Goal: Transaction & Acquisition: Download file/media

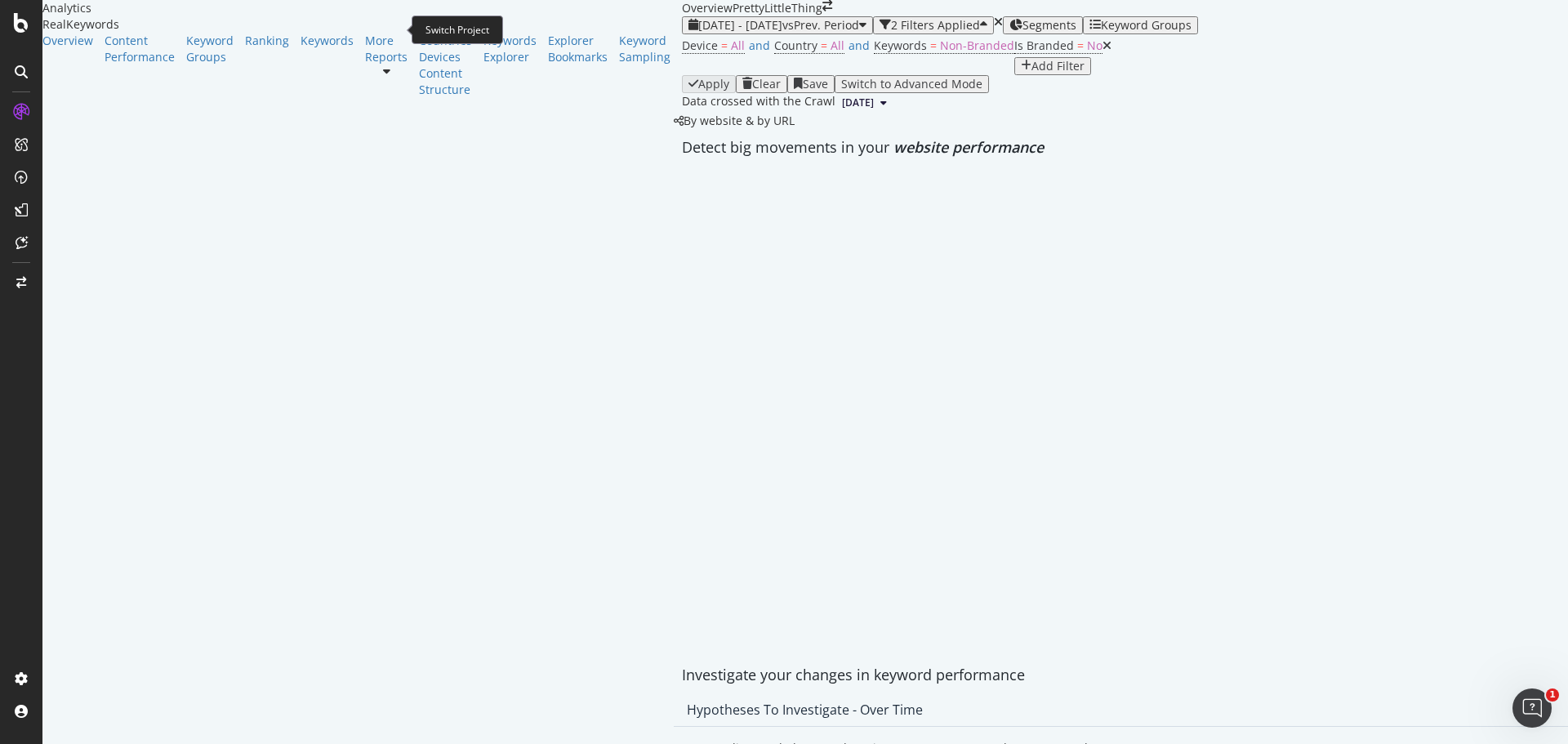
click at [822, 12] on icon "arrow-right-arrow-left" at bounding box center [827, 6] width 10 height 12
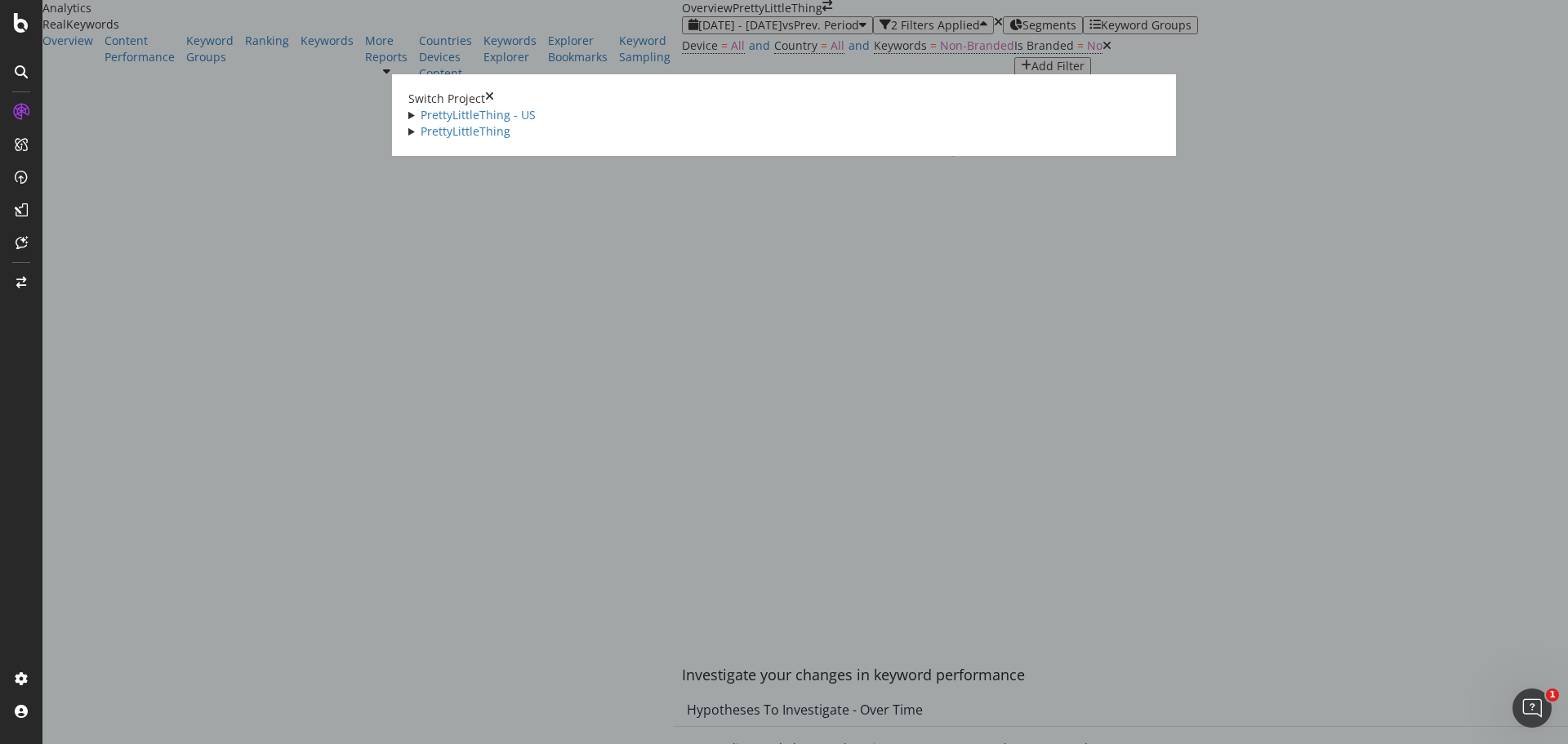
click at [494, 91] on icon "times" at bounding box center [489, 99] width 9 height 17
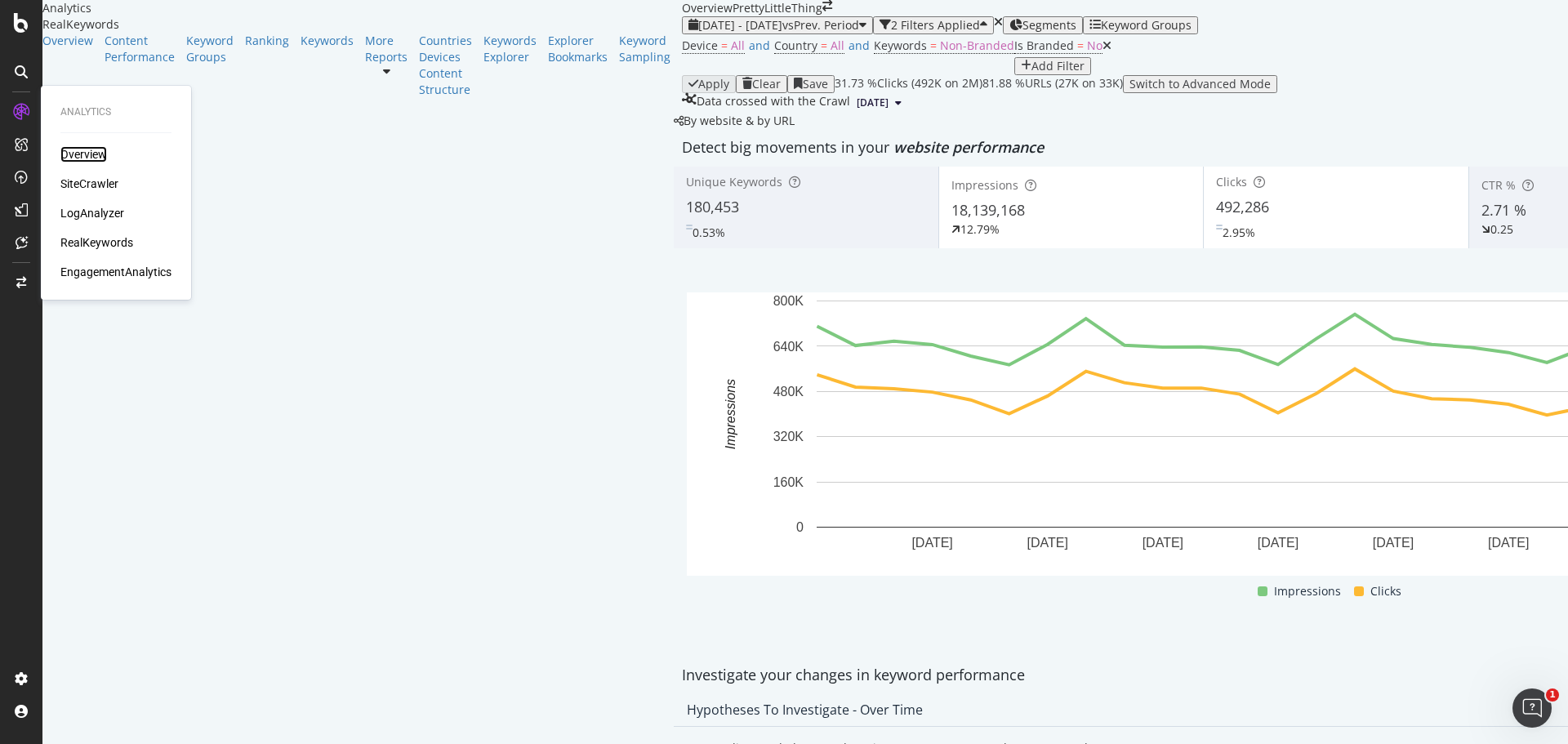
click at [87, 151] on div "Overview" at bounding box center [84, 155] width 46 height 17
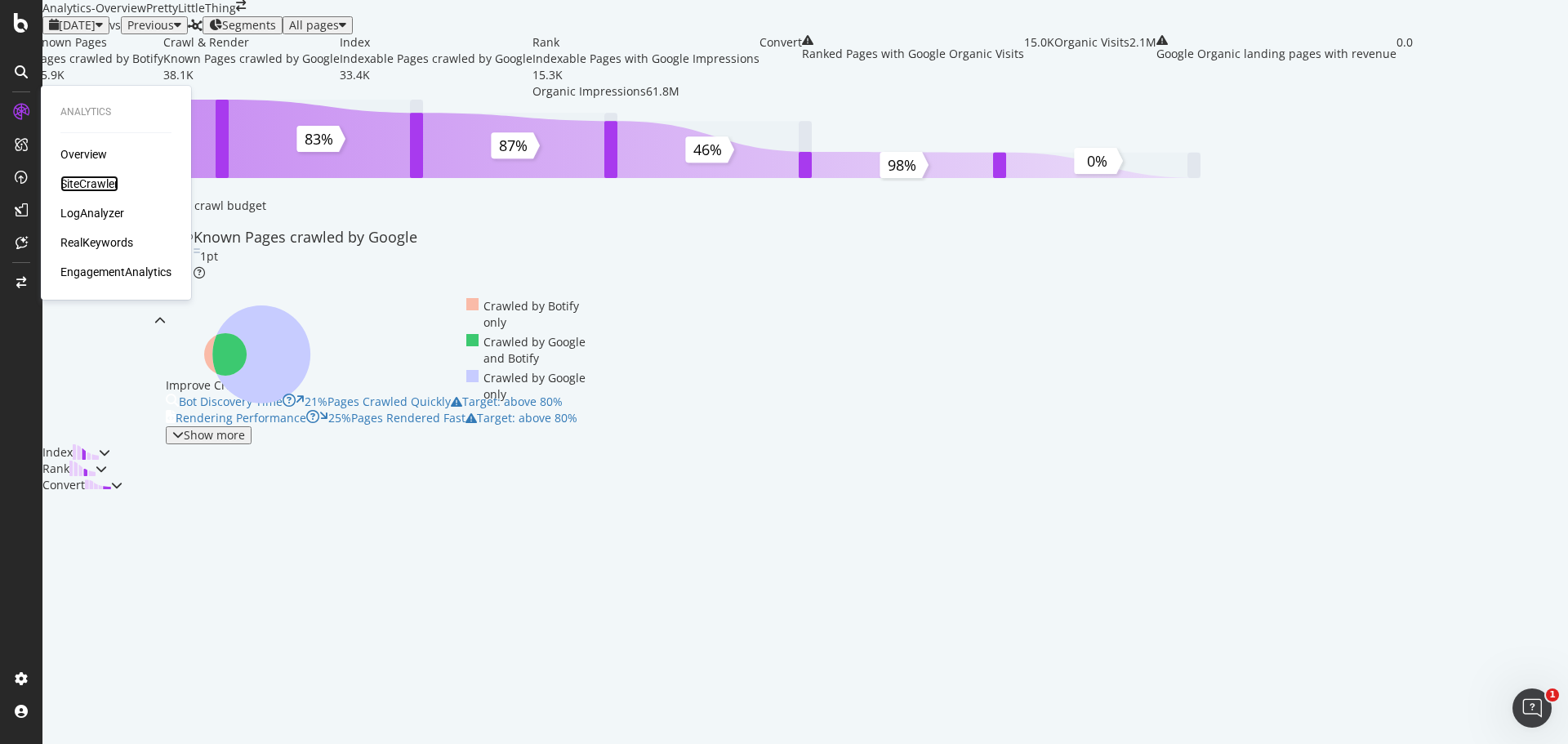
click at [99, 183] on div "SiteCrawler" at bounding box center [89, 184] width 58 height 17
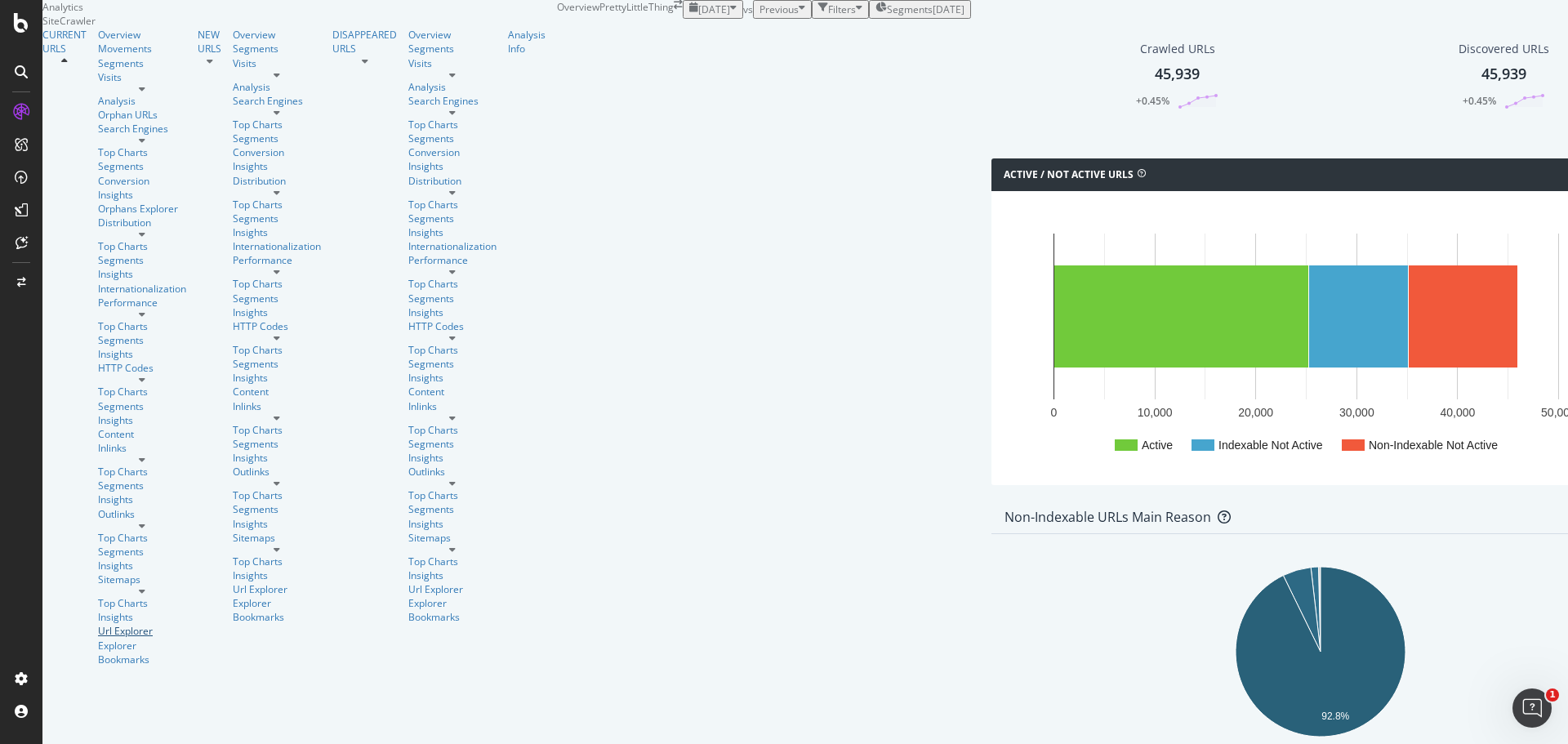
click at [98, 624] on div "Url Explorer" at bounding box center [142, 631] width 89 height 14
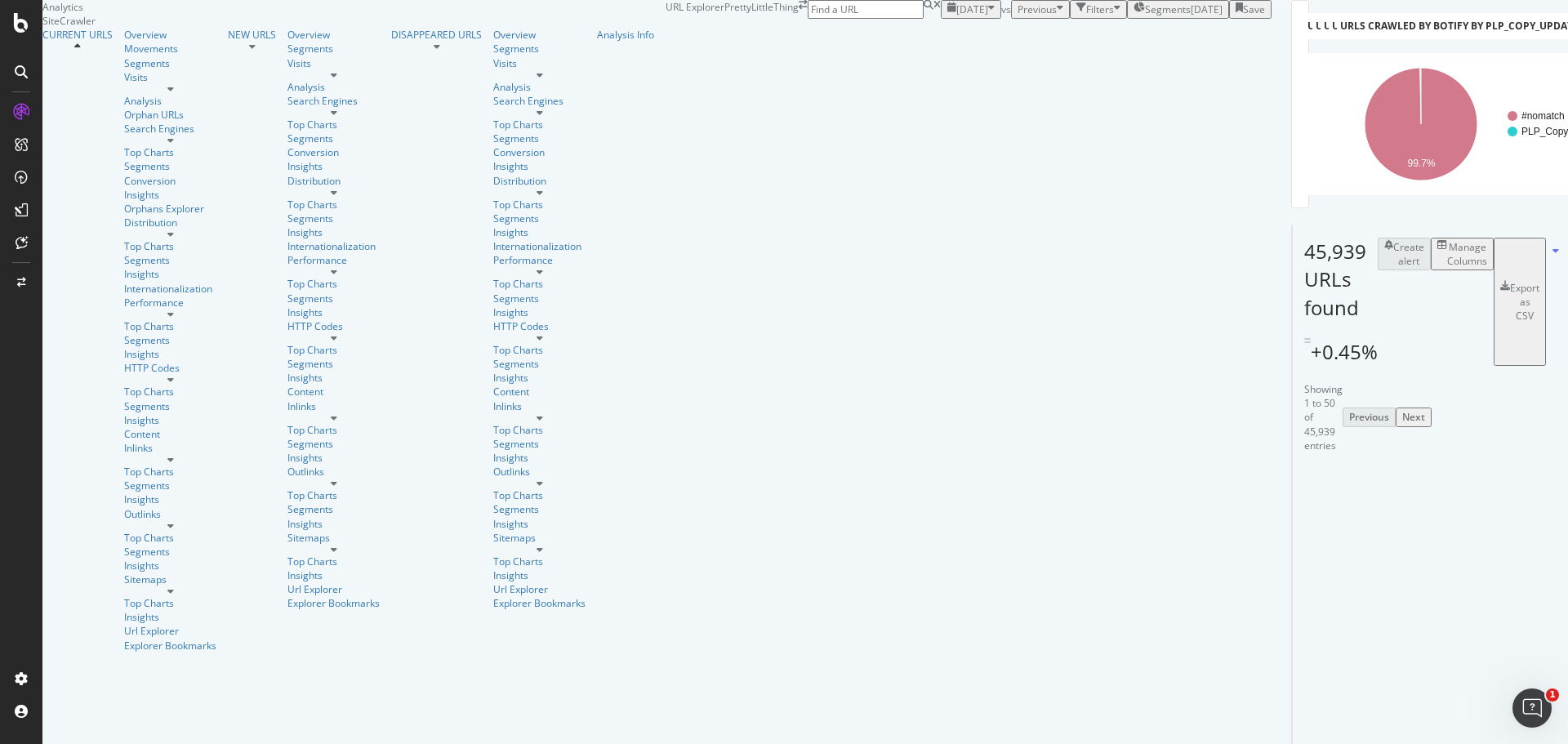
click at [1133, 17] on div "Segments [DATE]" at bounding box center [1178, 9] width 89 height 14
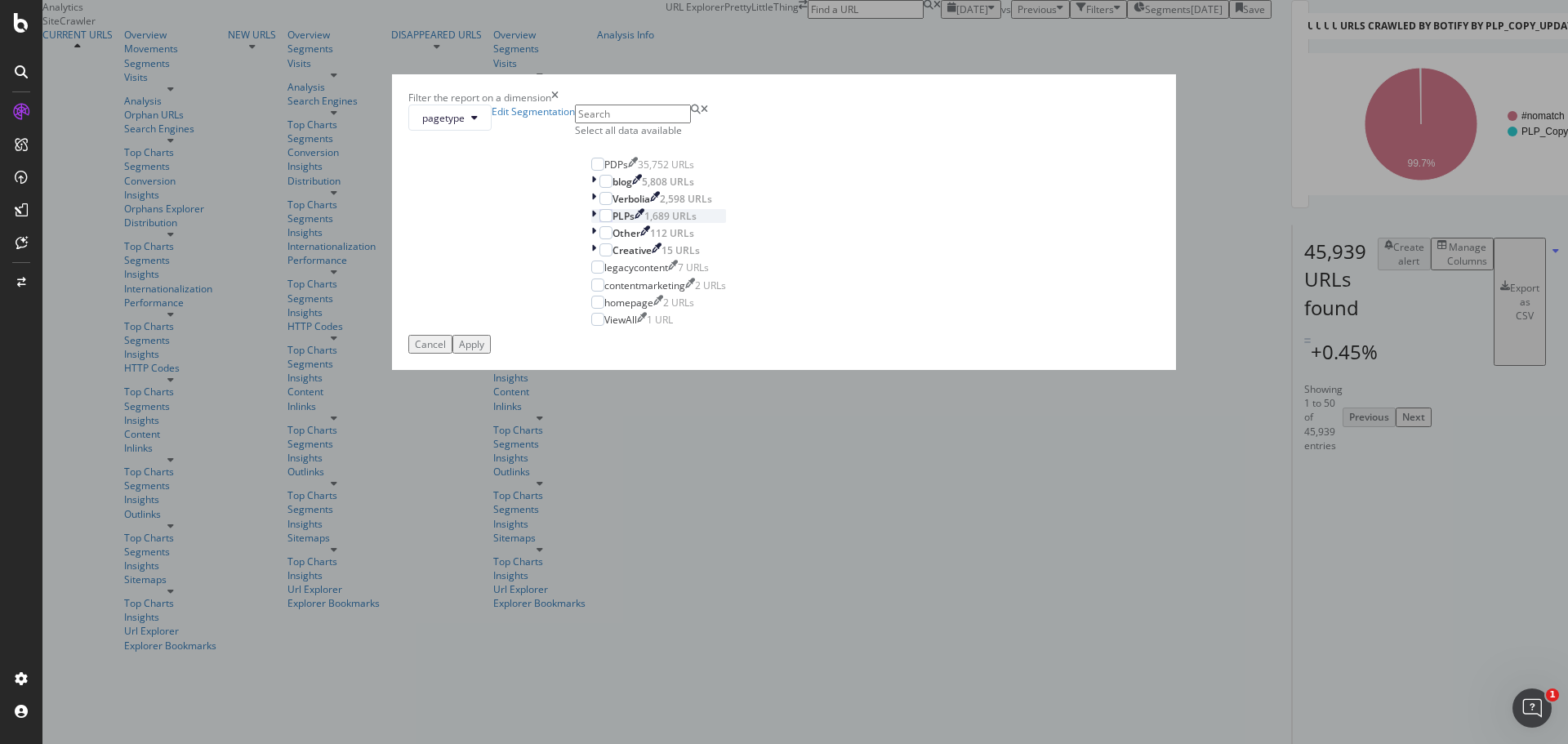
click at [596, 223] on icon "modal" at bounding box center [594, 216] width 5 height 14
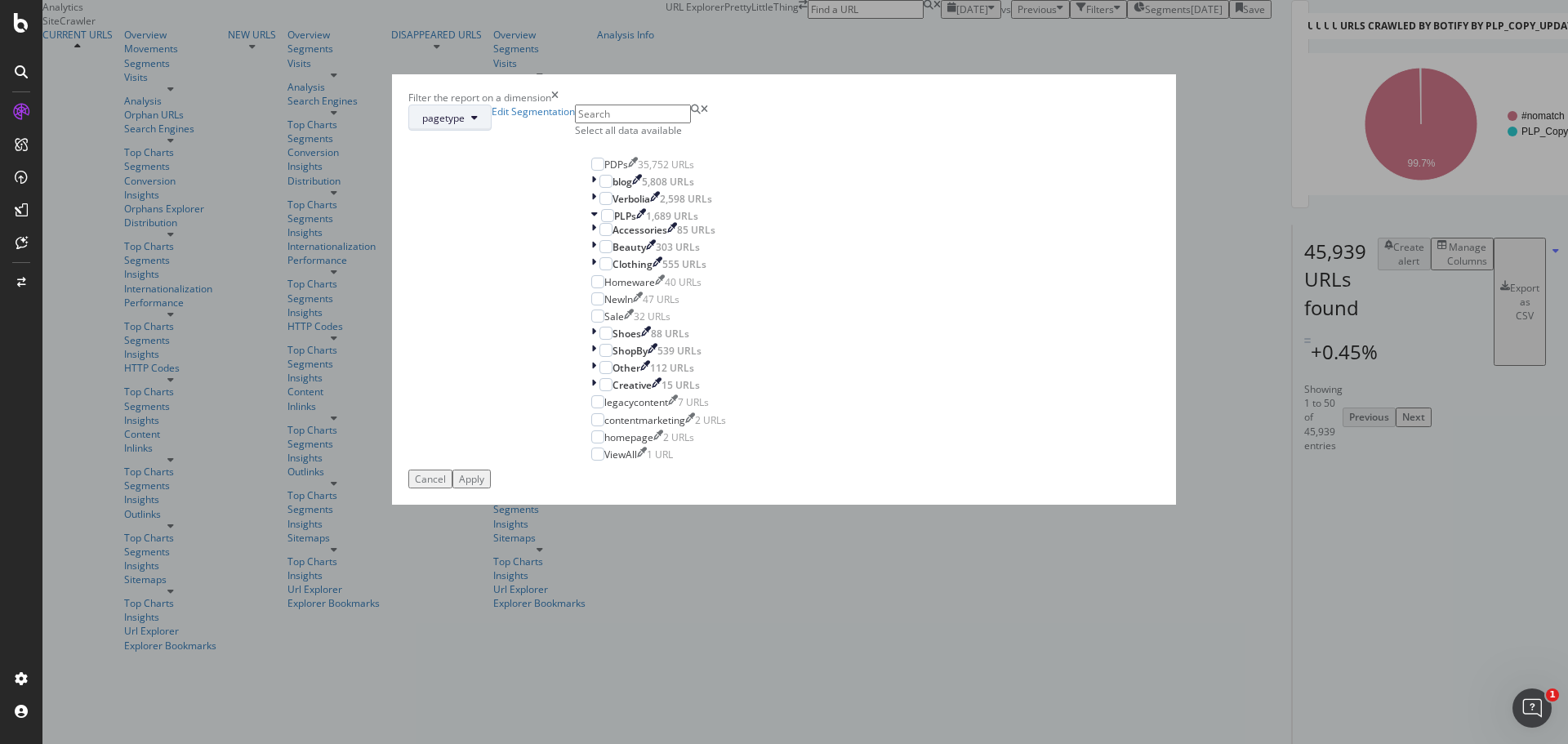
click at [492, 131] on button "pagetype" at bounding box center [450, 118] width 84 height 26
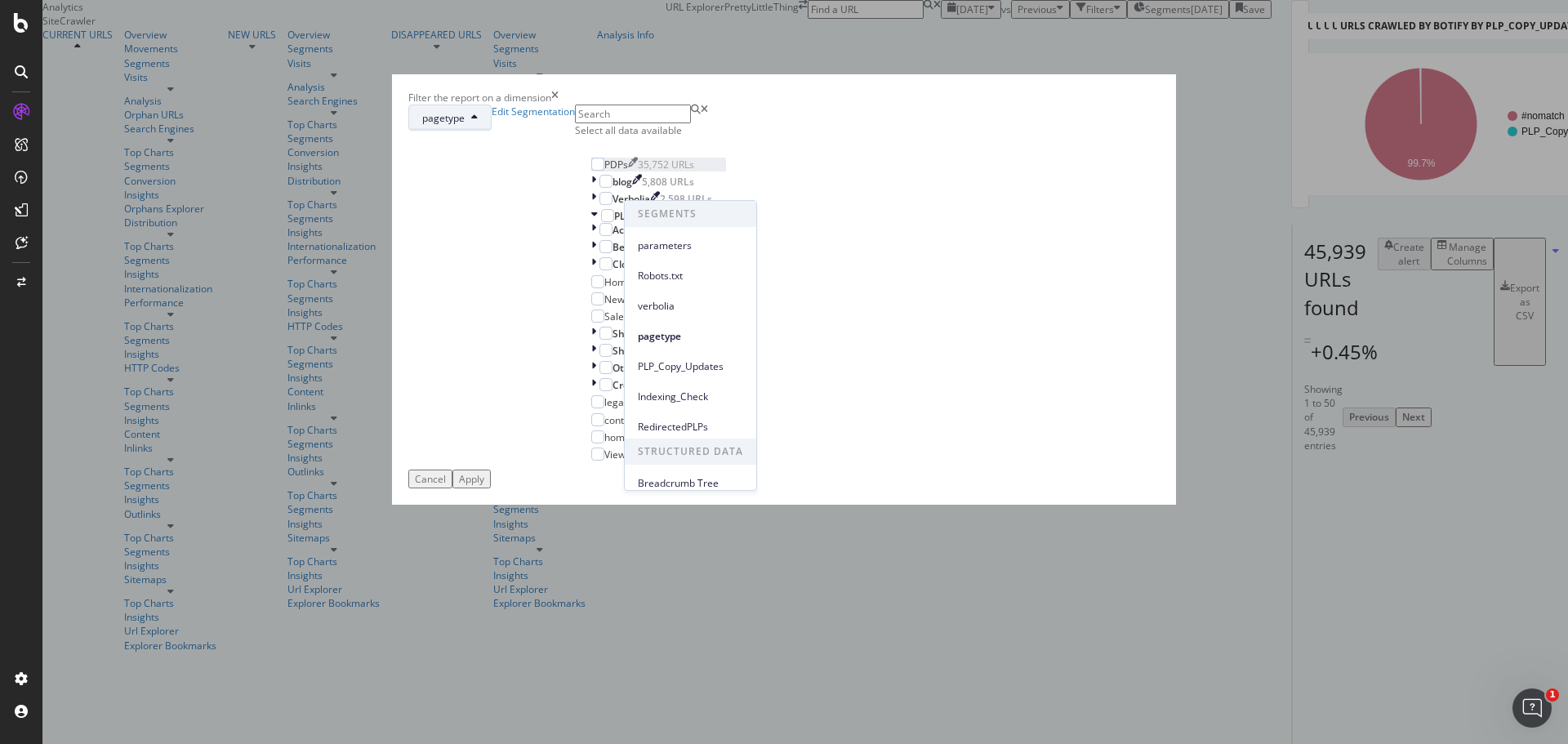
scroll to position [12, 0]
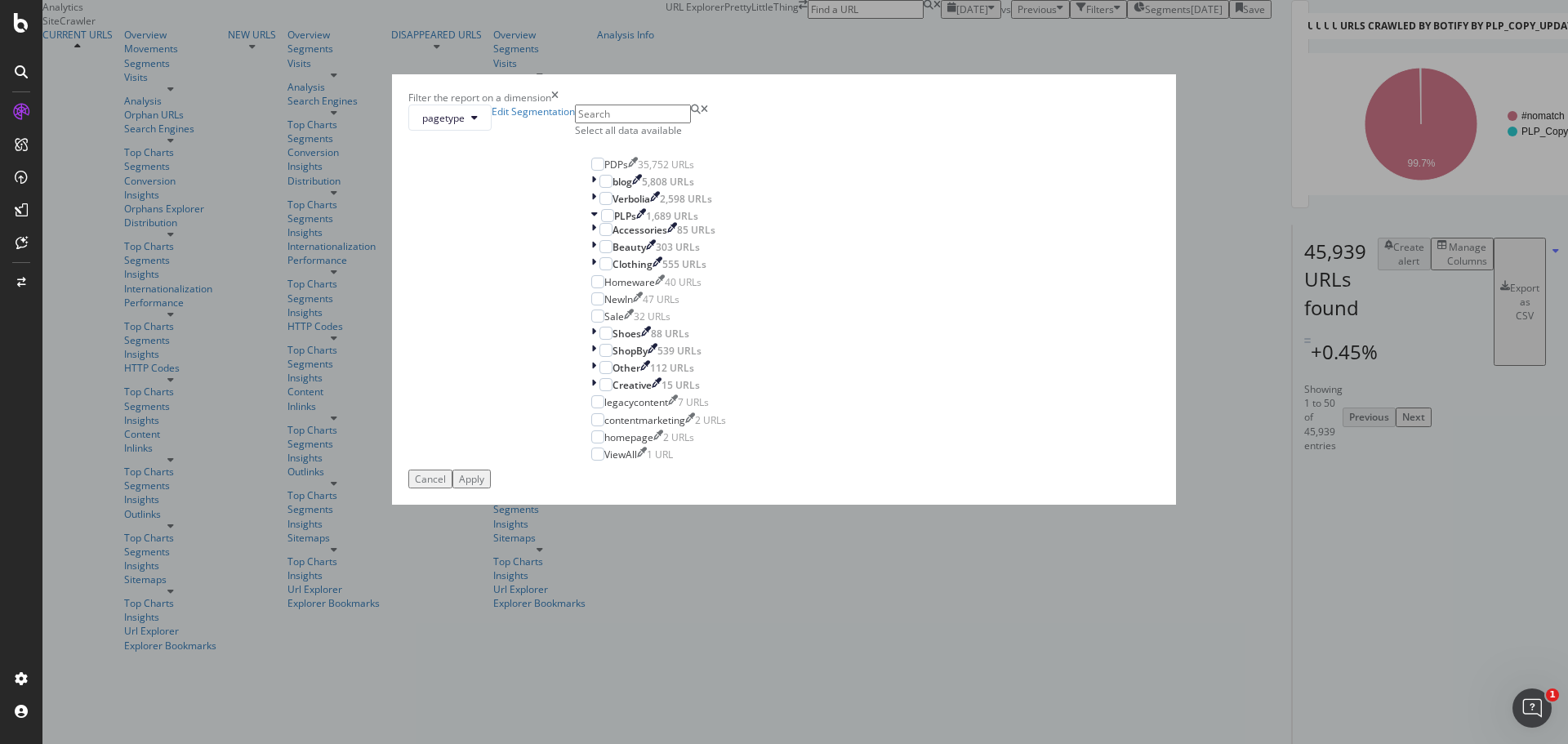
click at [912, 160] on div "pagetype Edit Segmentation Select all data available PDPs 35,752 URLs blog 5,80…" at bounding box center [784, 286] width 752 height 365
click at [613, 271] on div "modal" at bounding box center [606, 264] width 13 height 13
click at [596, 271] on icon "modal" at bounding box center [594, 264] width 5 height 14
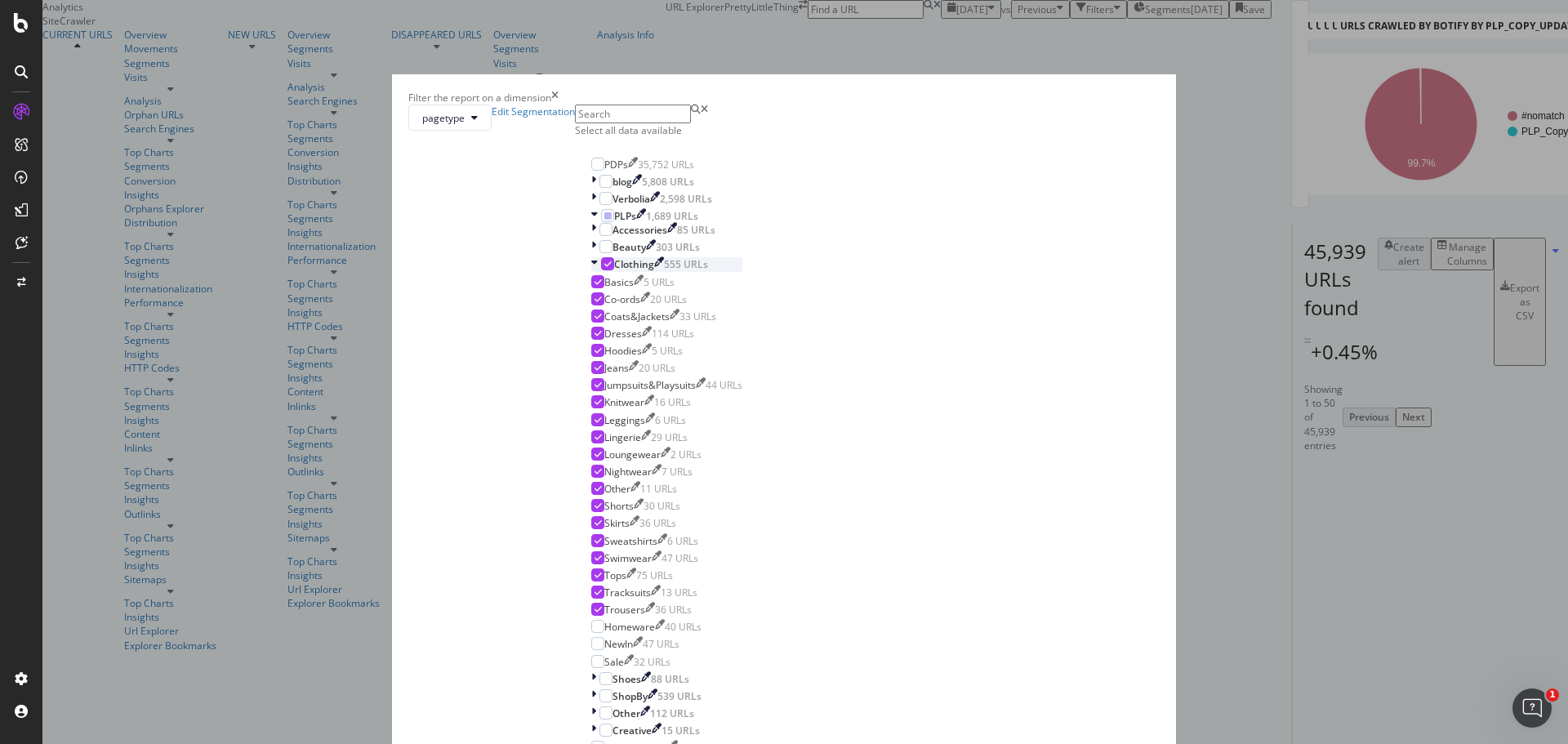
click at [612, 268] on icon "modal" at bounding box center [608, 264] width 7 height 8
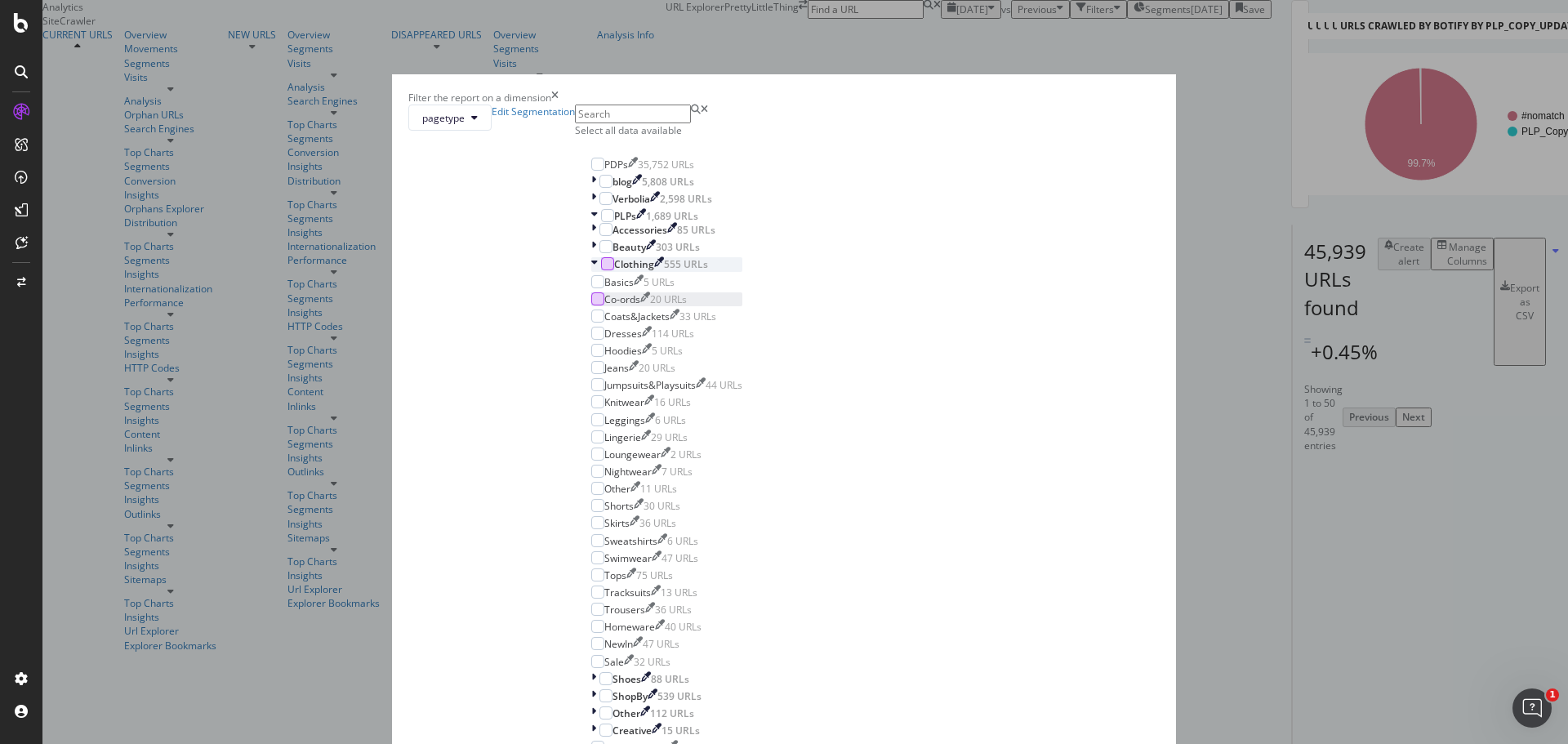
click at [604, 305] on div "modal" at bounding box center [598, 299] width 13 height 13
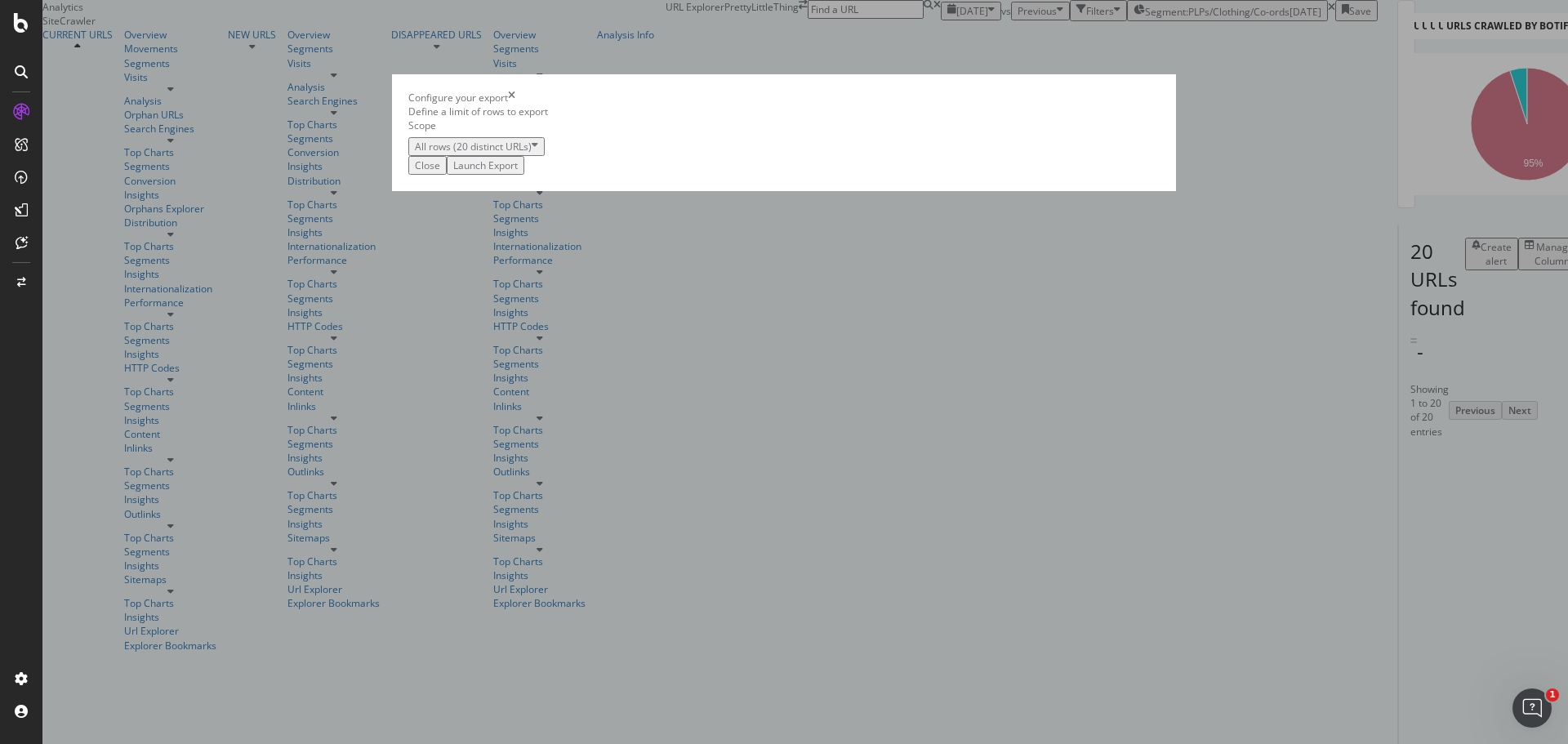
click at [517, 172] on div "Launch Export" at bounding box center [486, 165] width 65 height 14
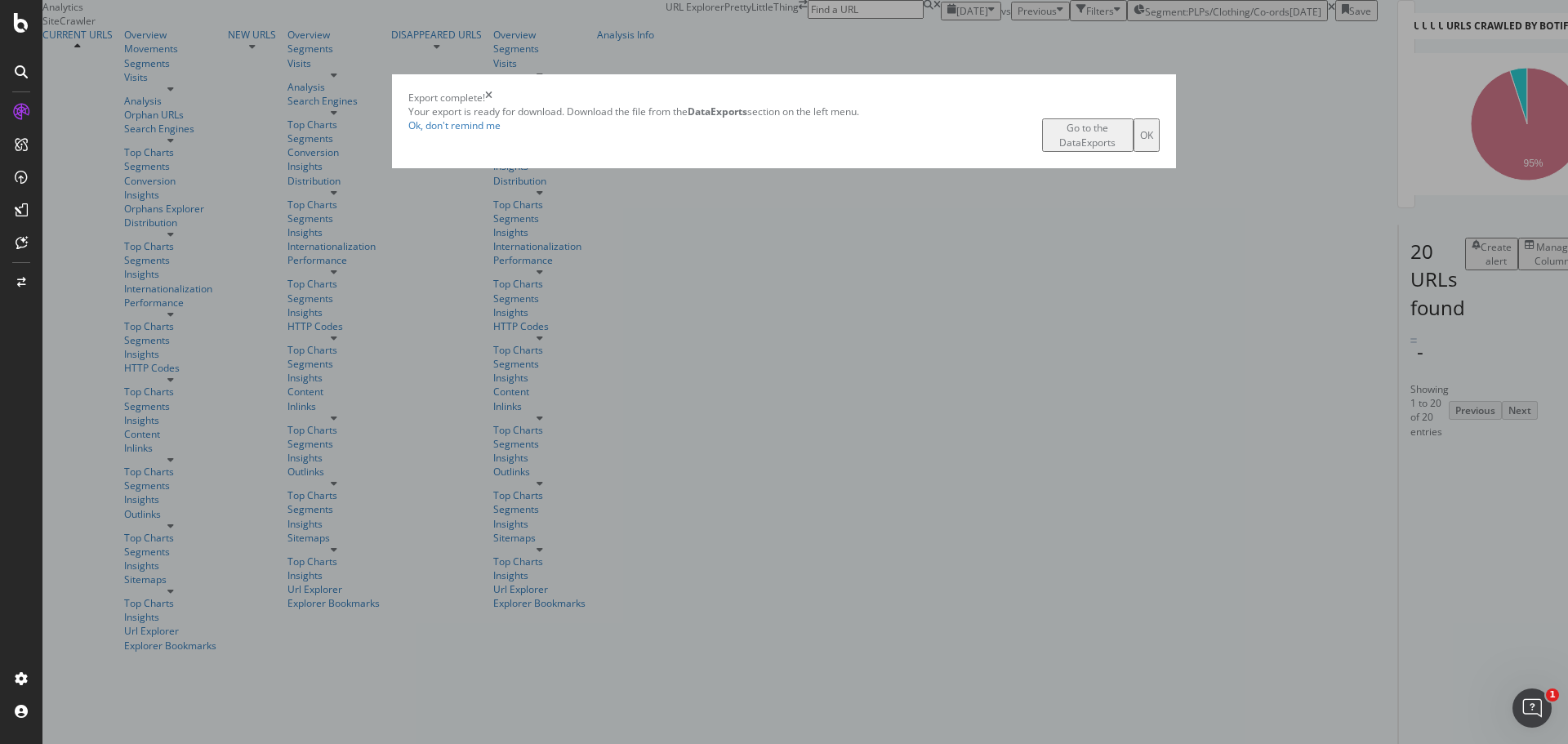
click at [1042, 151] on button "Go to the DataExports" at bounding box center [1088, 134] width 91 height 32
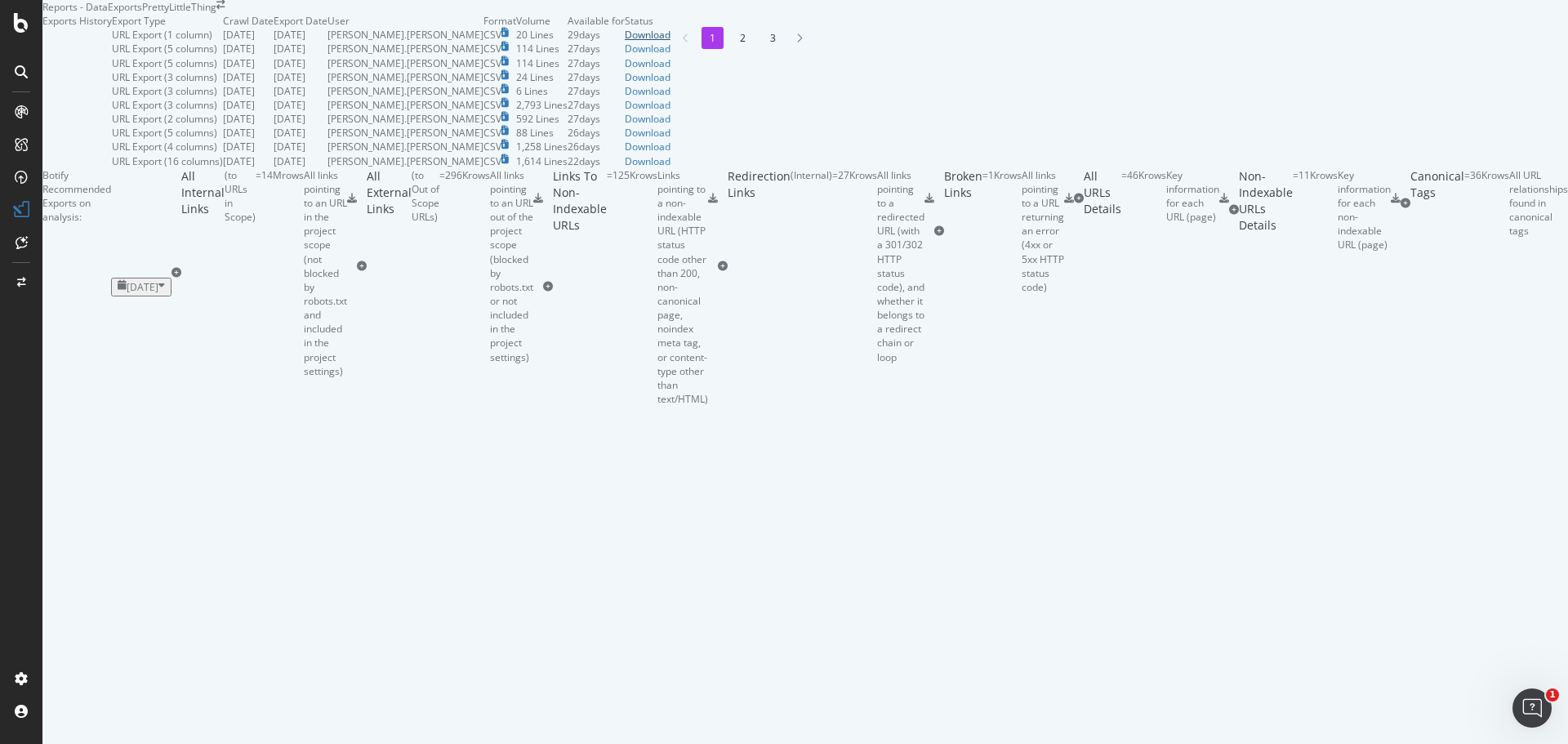
click at [671, 41] on div "Download" at bounding box center [647, 35] width 46 height 14
